Goal: Task Accomplishment & Management: Manage account settings

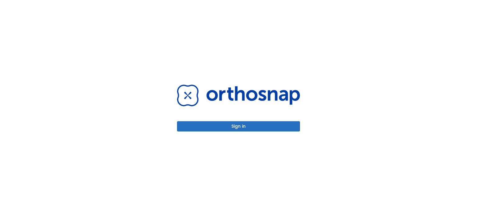
drag, startPoint x: 236, startPoint y: 120, endPoint x: 216, endPoint y: 125, distance: 20.2
click at [216, 125] on div "Sign in" at bounding box center [238, 107] width 123 height 47
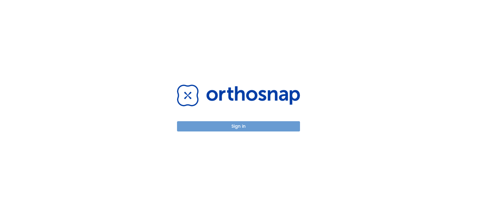
click at [216, 125] on button "Sign in" at bounding box center [238, 126] width 123 height 10
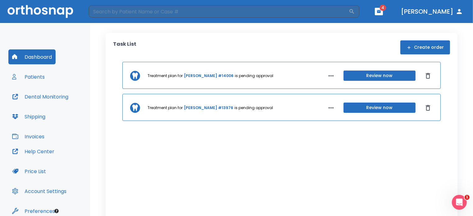
click at [381, 11] on icon "button" at bounding box center [378, 11] width 4 height 4
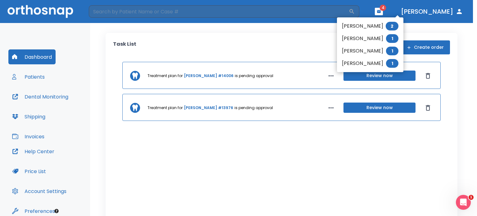
click at [31, 109] on div at bounding box center [238, 108] width 477 height 216
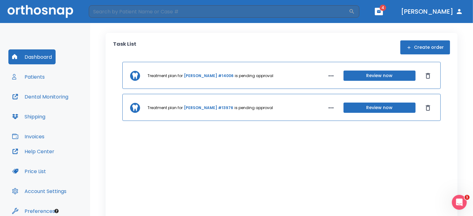
scroll to position [28, 0]
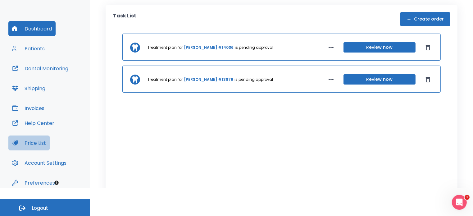
click at [41, 139] on button "Price List" at bounding box center [28, 142] width 41 height 15
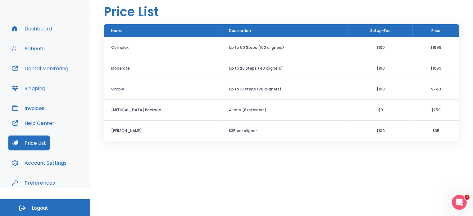
click at [35, 103] on button "Invoices" at bounding box center [28, 108] width 40 height 15
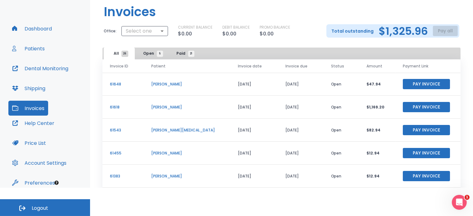
click at [178, 53] on span "Paid 21" at bounding box center [184, 54] width 15 height 6
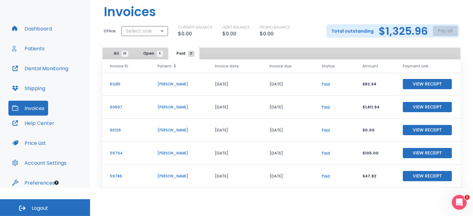
click at [164, 64] on span "Patient" at bounding box center [164, 66] width 14 height 6
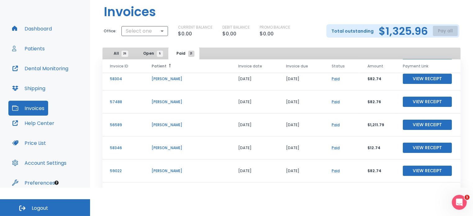
scroll to position [74, 0]
click at [147, 54] on span "Open 5" at bounding box center [151, 54] width 16 height 6
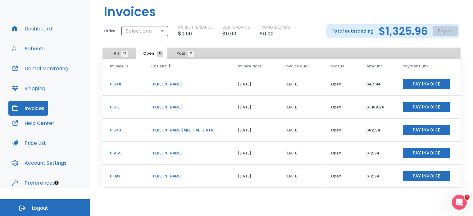
click at [181, 51] on span "Paid 21" at bounding box center [184, 54] width 15 height 6
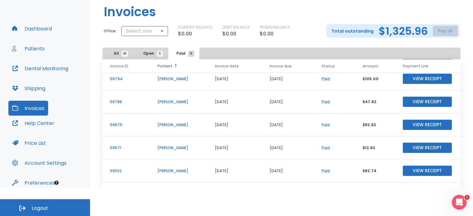
scroll to position [43, 0]
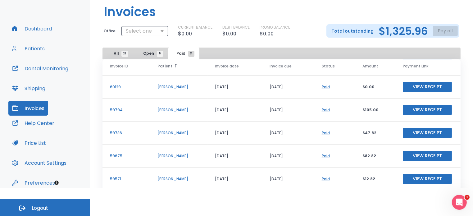
click at [420, 153] on button "View Receipt" at bounding box center [426, 155] width 49 height 10
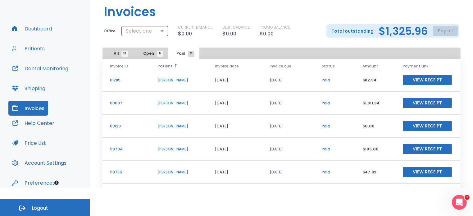
scroll to position [0, 0]
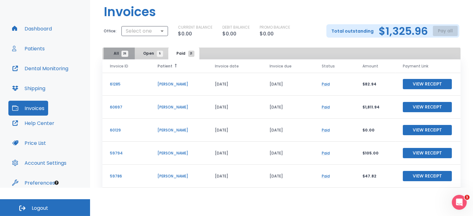
click at [126, 52] on span "26" at bounding box center [124, 54] width 7 height 6
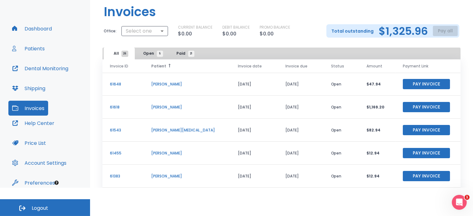
click at [152, 53] on span "Open 5" at bounding box center [151, 54] width 16 height 6
click at [369, 175] on p "$12.94" at bounding box center [376, 176] width 21 height 6
click at [433, 178] on button "Pay Invoice" at bounding box center [425, 176] width 47 height 10
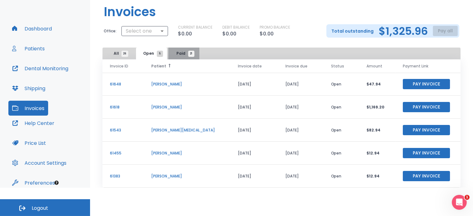
click at [180, 48] on button "Paid 21" at bounding box center [183, 53] width 31 height 12
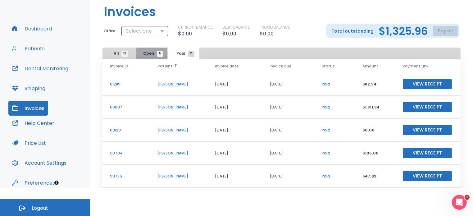
click at [152, 54] on span "Open 5" at bounding box center [151, 54] width 16 height 6
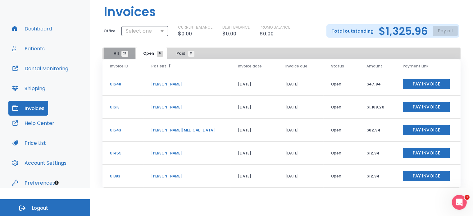
click at [117, 54] on span "All 26" at bounding box center [119, 54] width 11 height 6
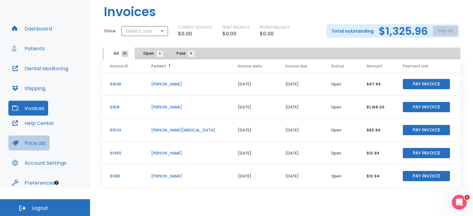
click at [34, 142] on button "Price List" at bounding box center [28, 142] width 41 height 15
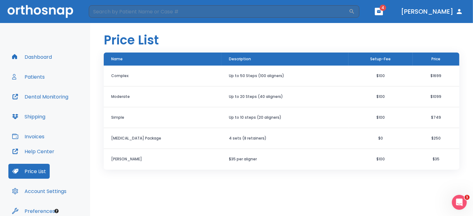
click at [42, 15] on img at bounding box center [40, 11] width 66 height 13
click at [40, 7] on img at bounding box center [40, 11] width 66 height 13
